Goal: Check status: Check status

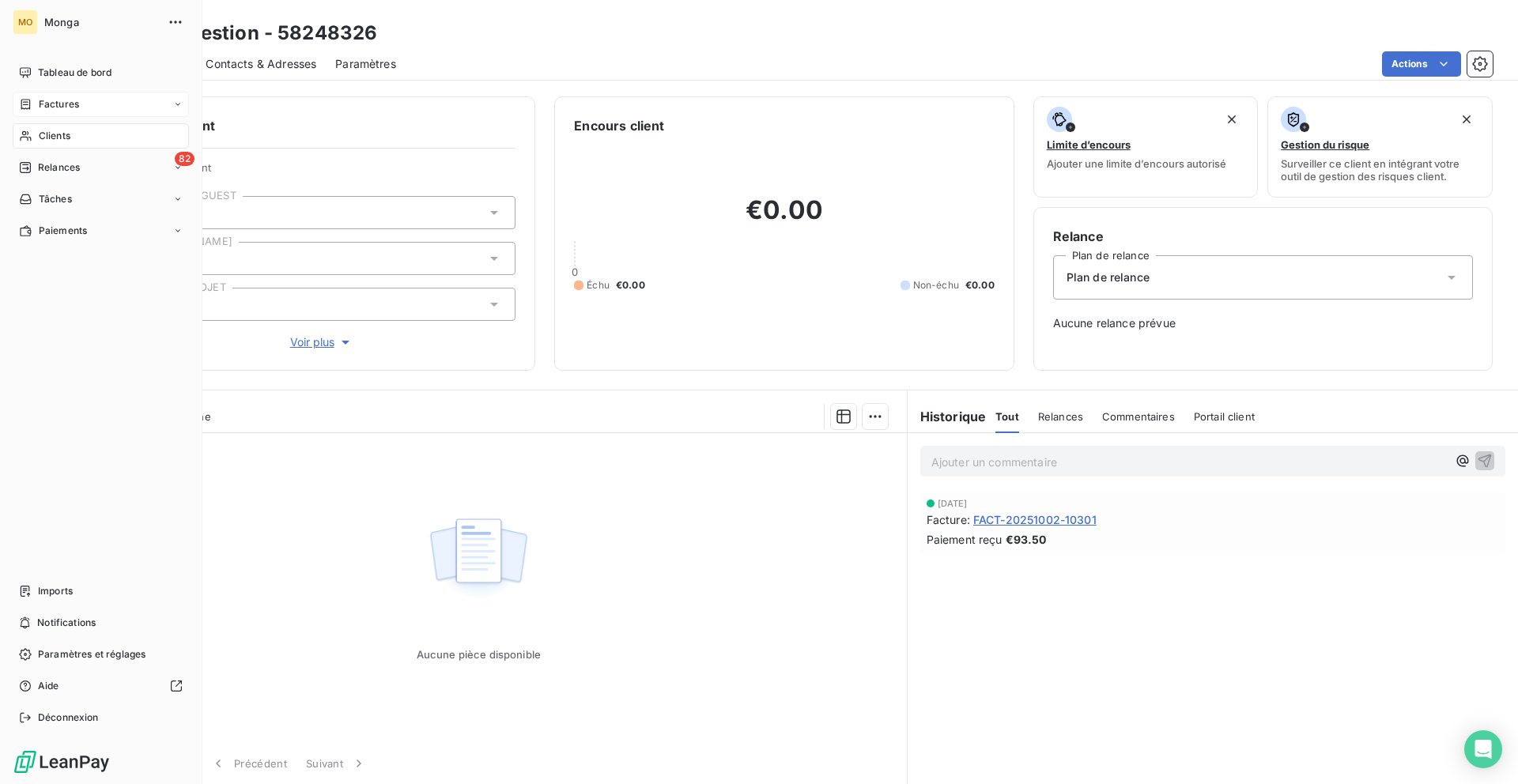
click at [34, 91] on div "Factures" at bounding box center [101, 104] width 177 height 25
click at [34, 79] on div "Tableau de bord" at bounding box center [101, 72] width 177 height 25
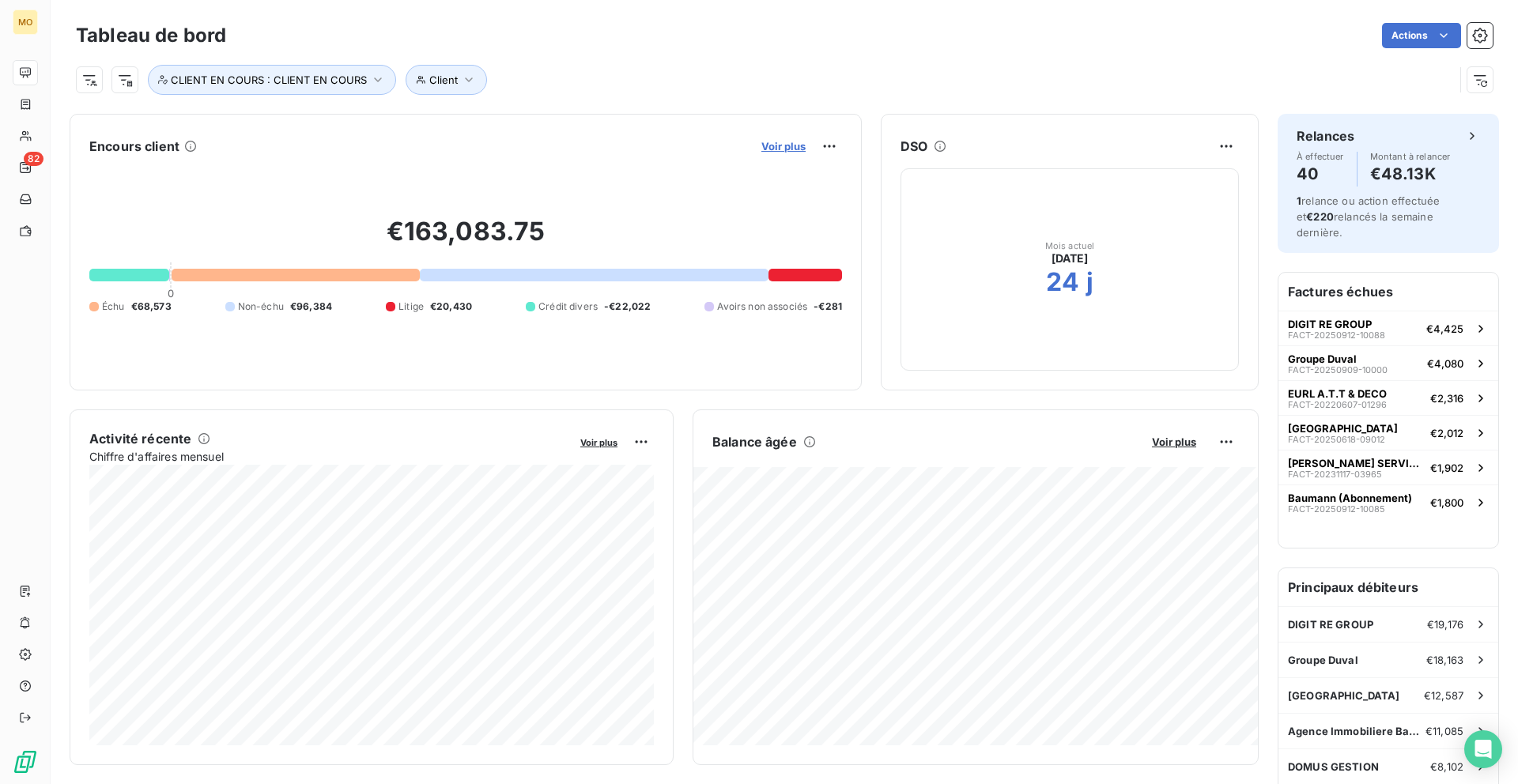
click at [802, 151] on span "Voir plus" at bounding box center [783, 146] width 44 height 13
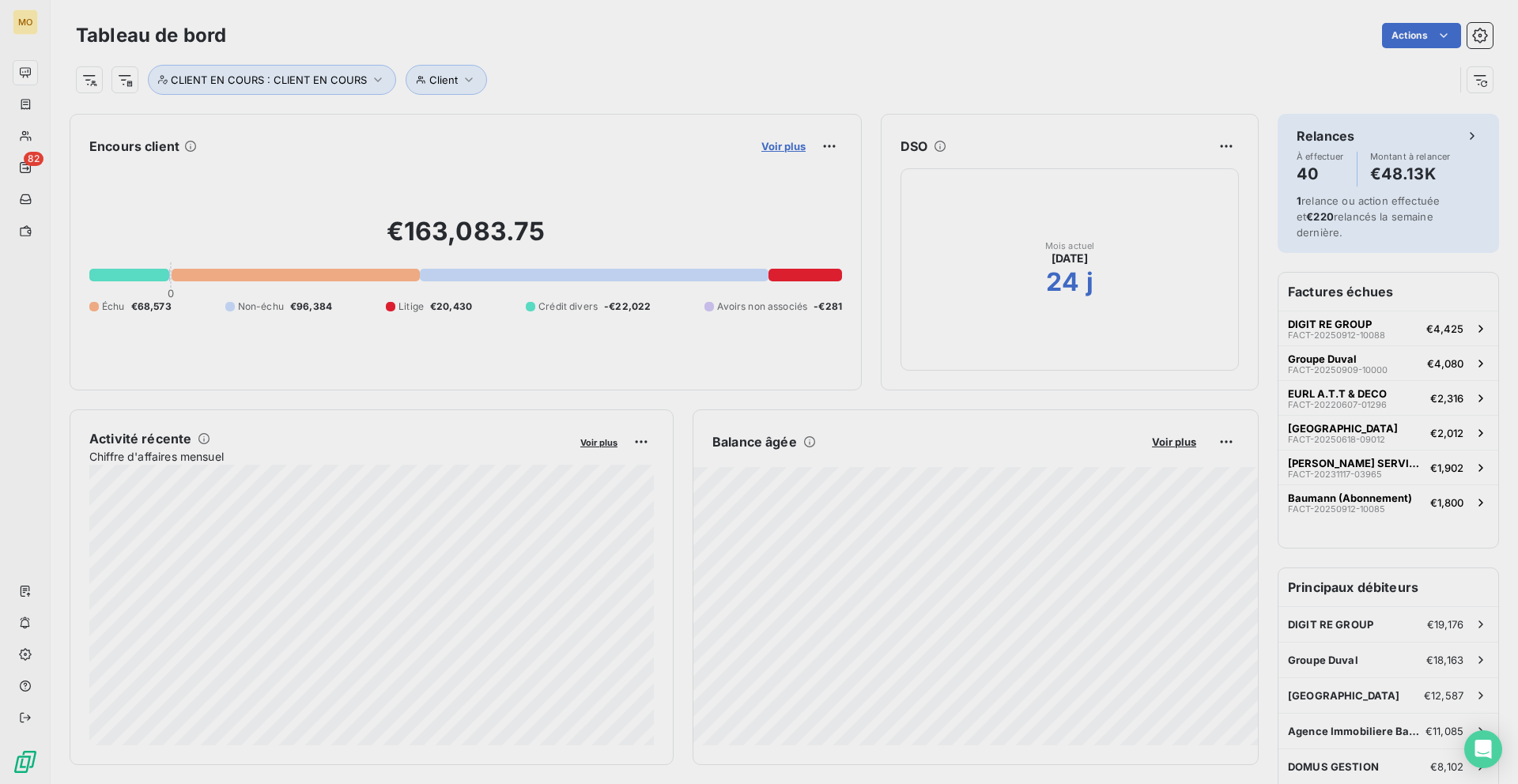
scroll to position [559, 607]
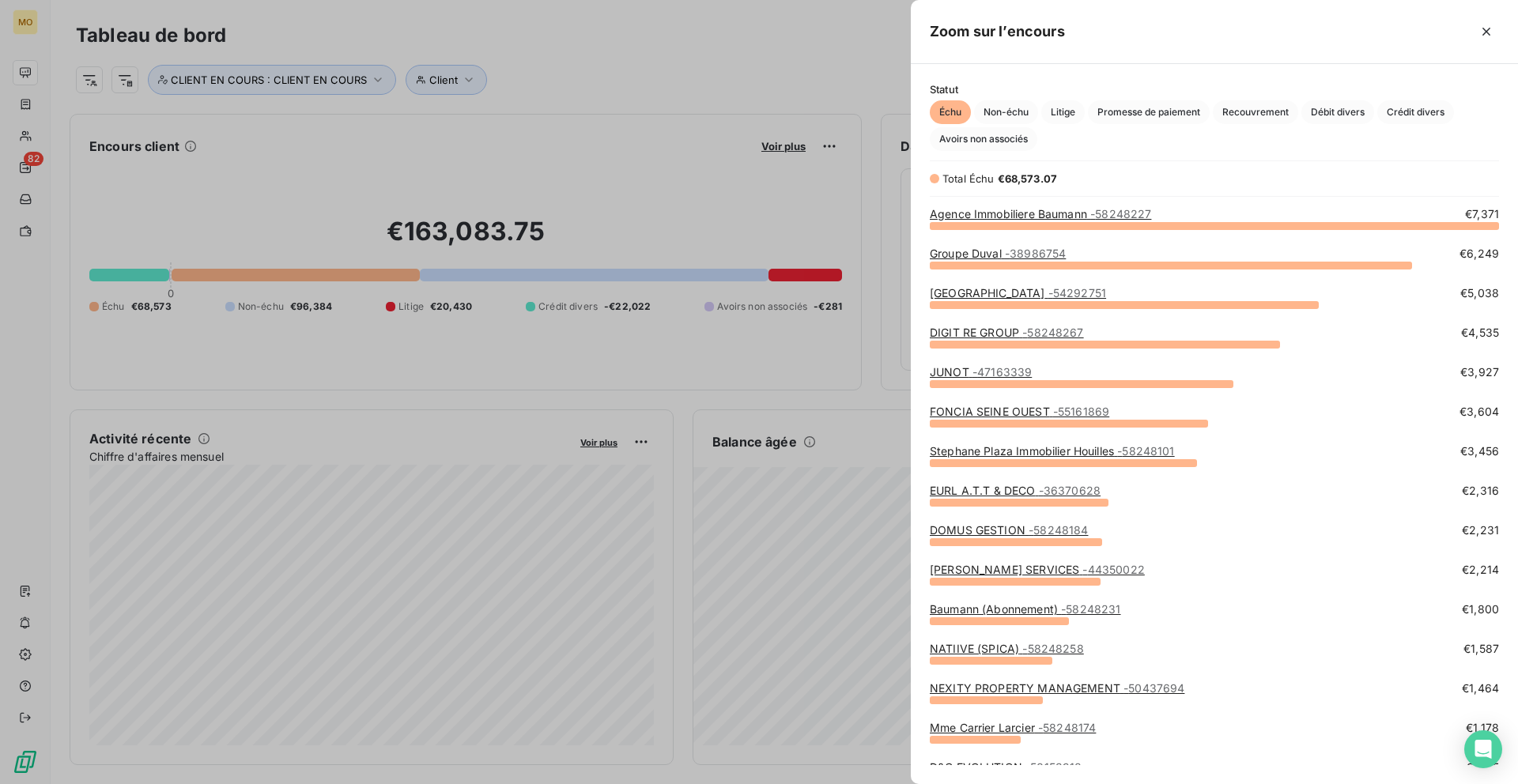
click at [1054, 250] on span "- 38986754" at bounding box center [1034, 253] width 61 height 14
